Goal: Transaction & Acquisition: Purchase product/service

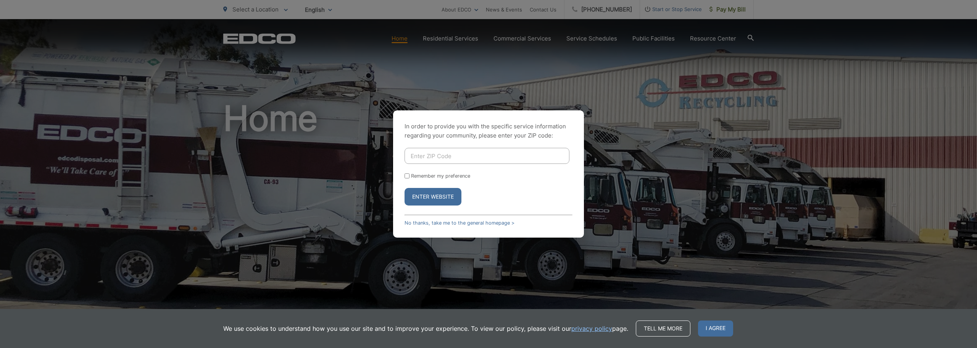
click at [457, 154] on input "Enter ZIP Code" at bounding box center [487, 156] width 165 height 16
type input "90755"
click at [444, 192] on button "Enter Website" at bounding box center [433, 197] width 57 height 18
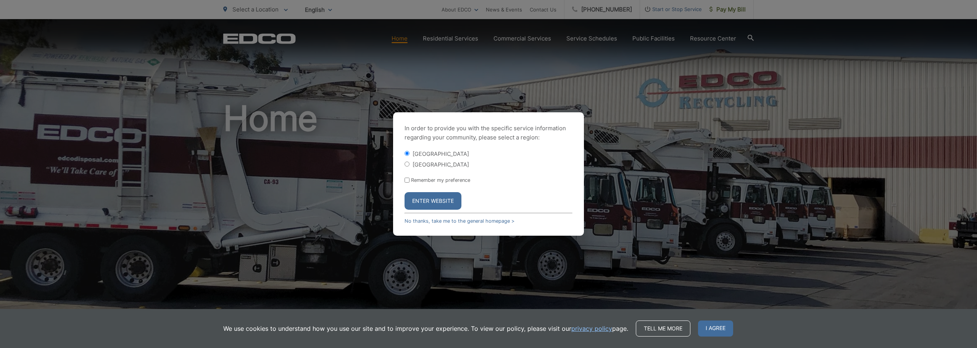
click at [407, 165] on input "[GEOGRAPHIC_DATA]" at bounding box center [407, 163] width 5 height 5
radio input "true"
click at [432, 208] on button "Enter Website" at bounding box center [433, 201] width 57 height 18
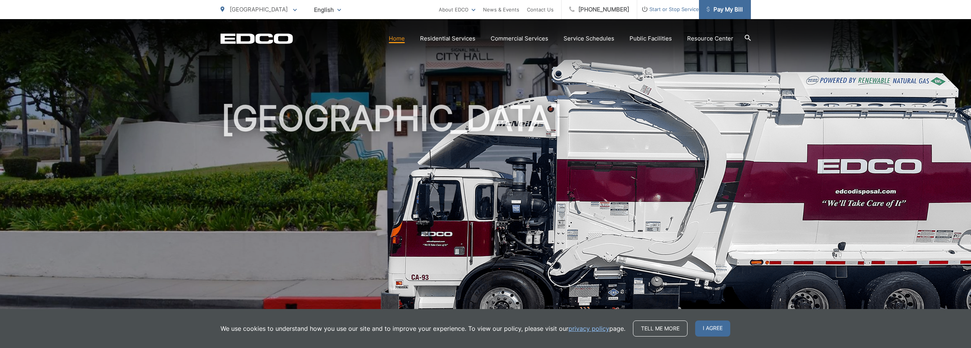
click at [728, 8] on span "Pay My Bill" at bounding box center [725, 9] width 36 height 9
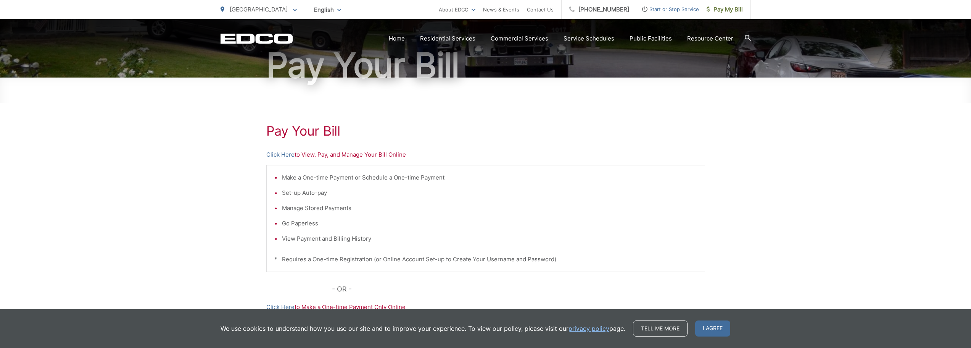
scroll to position [76, 0]
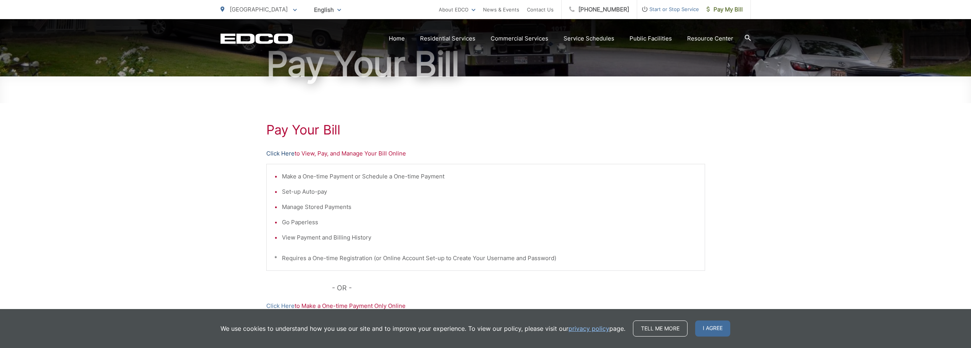
click at [280, 152] on link "Click Here" at bounding box center [280, 153] width 28 height 9
